Goal: Find specific page/section: Find specific page/section

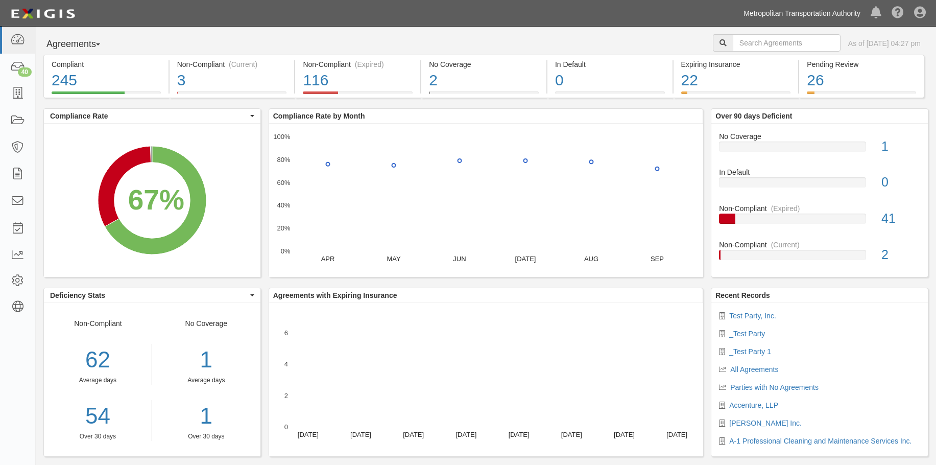
click at [816, 12] on link "Metropolitan Transportation Authority" at bounding box center [801, 13] width 127 height 20
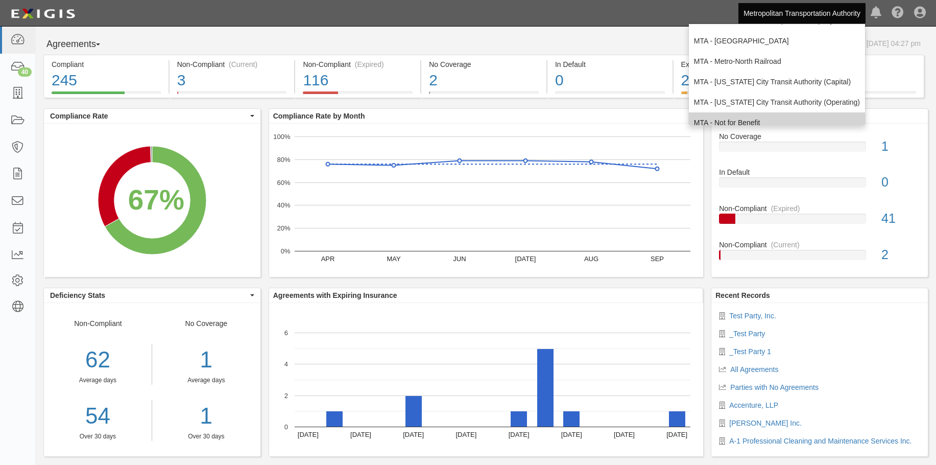
scroll to position [251, 0]
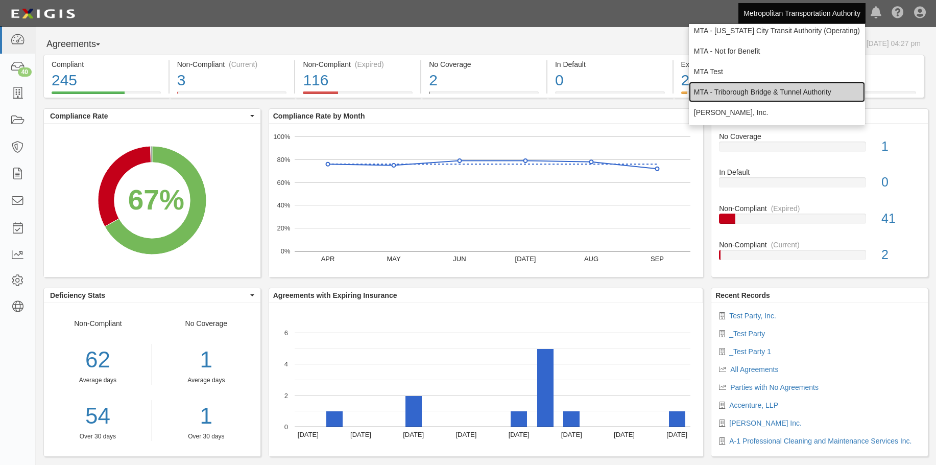
click at [781, 90] on link "MTA - Triborough Bridge & Tunnel Authority" at bounding box center [777, 92] width 176 height 20
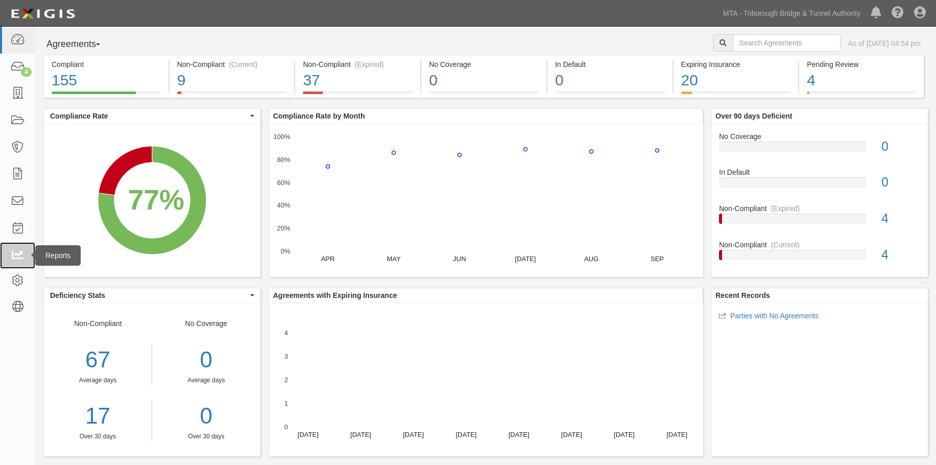
click at [19, 251] on icon at bounding box center [17, 256] width 14 height 12
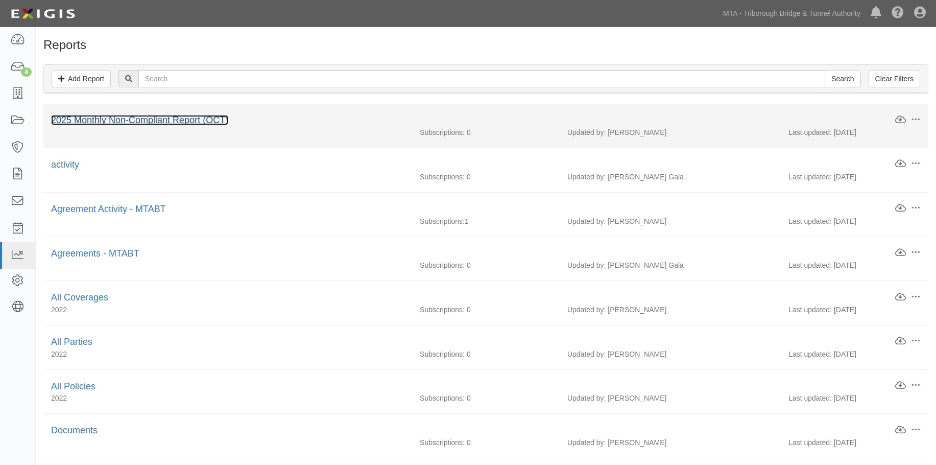
click at [125, 118] on link "2025 Monthly Non-Compliant Report (OCT)" at bounding box center [139, 120] width 177 height 10
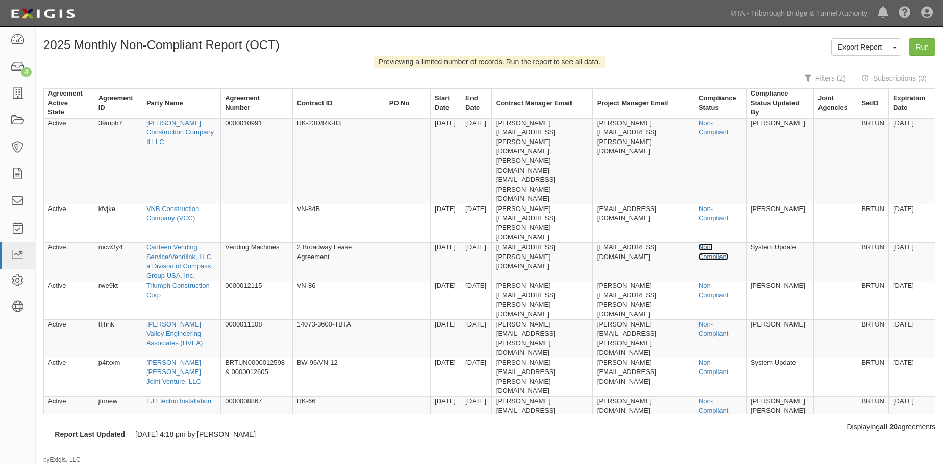
click at [711, 243] on link "Non-Compliant" at bounding box center [714, 251] width 30 height 17
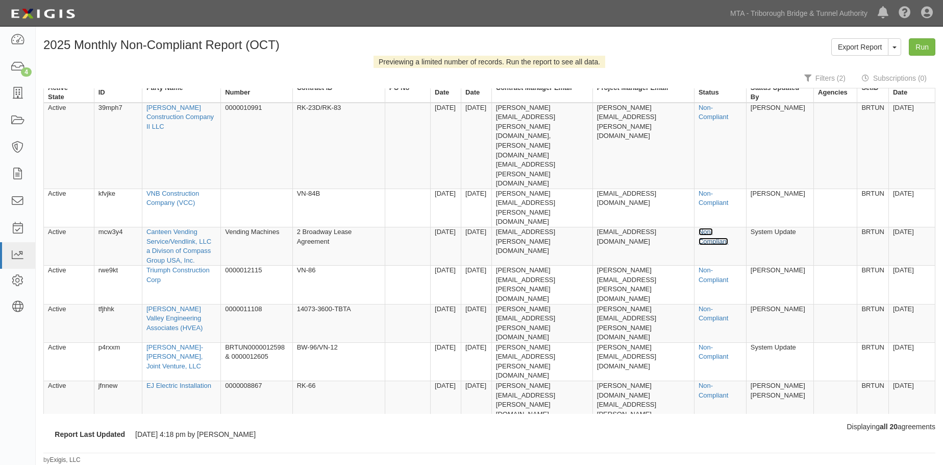
scroll to position [26, 0]
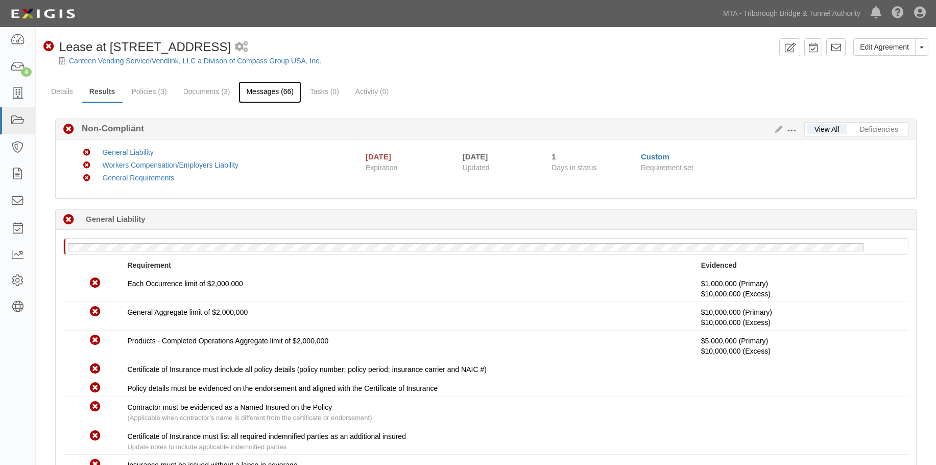
click at [266, 89] on link "Messages (66)" at bounding box center [269, 92] width 63 height 22
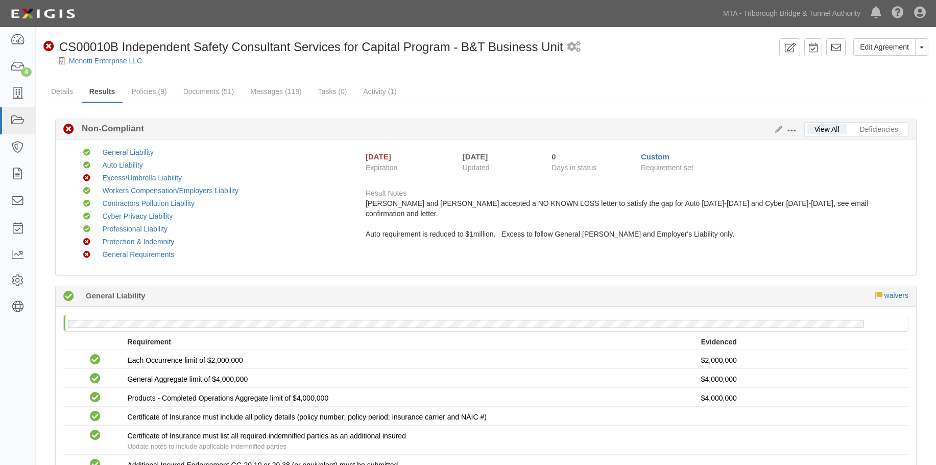
click at [634, 86] on ul "Details Results Policies (9) Documents (51) Messages (118) Tasks (0) Activity (…" at bounding box center [485, 92] width 885 height 22
drag, startPoint x: 685, startPoint y: 67, endPoint x: 686, endPoint y: 51, distance: 16.9
click at [685, 67] on div at bounding box center [486, 70] width 900 height 8
